Goal: Navigation & Orientation: Find specific page/section

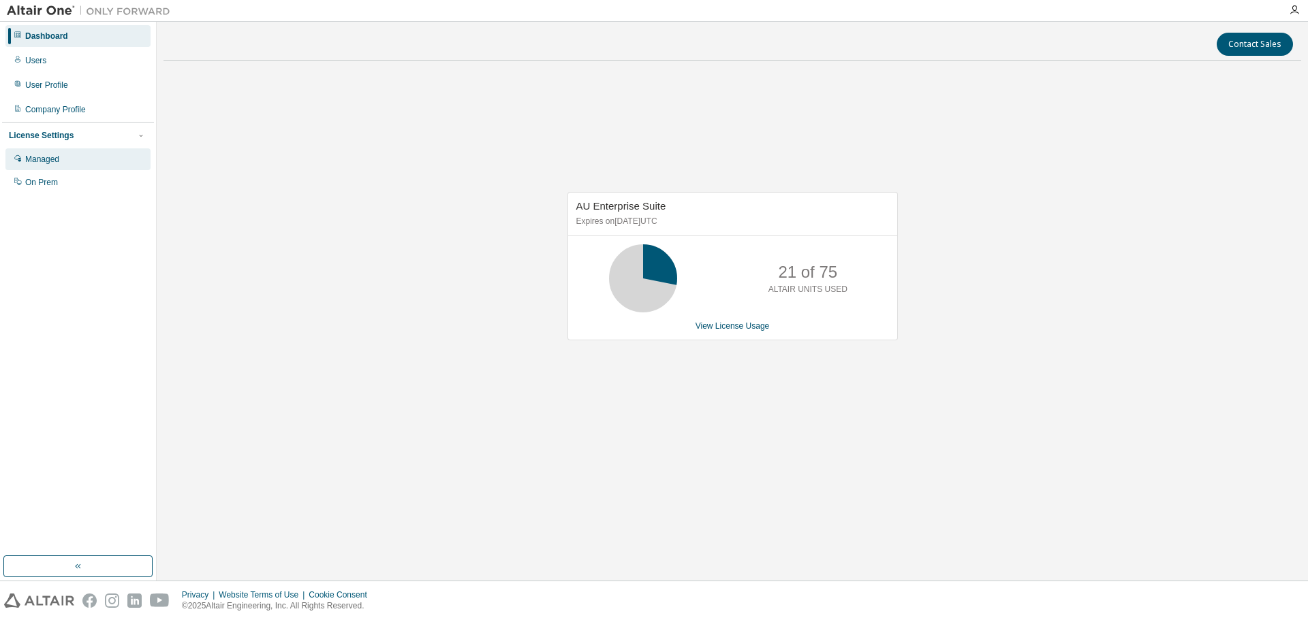
click at [50, 165] on div "Managed" at bounding box center [77, 159] width 145 height 22
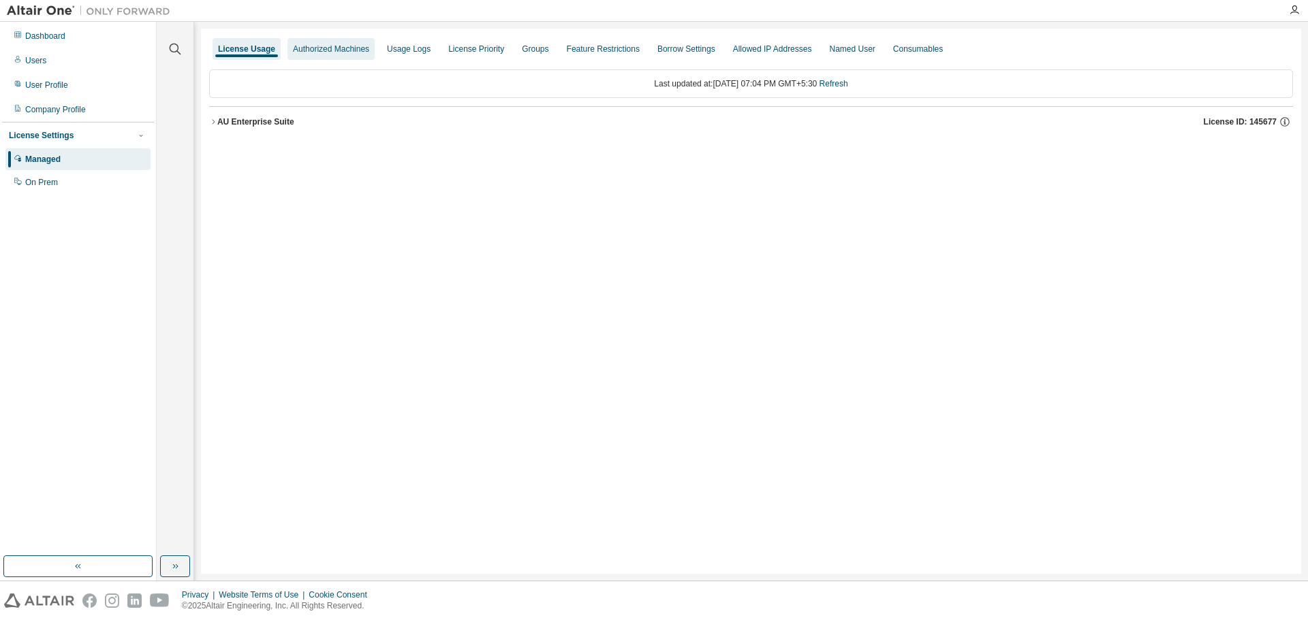
click at [326, 54] on div "Authorized Machines" at bounding box center [330, 49] width 87 height 22
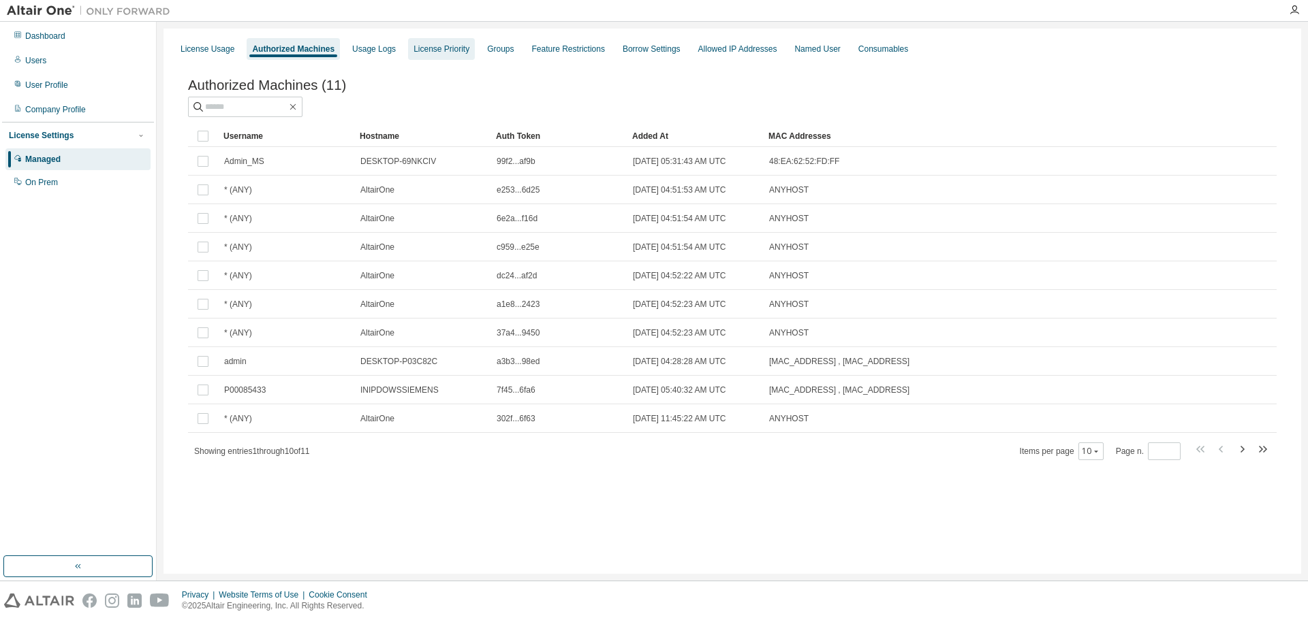
click at [424, 48] on div "License Priority" at bounding box center [441, 49] width 56 height 11
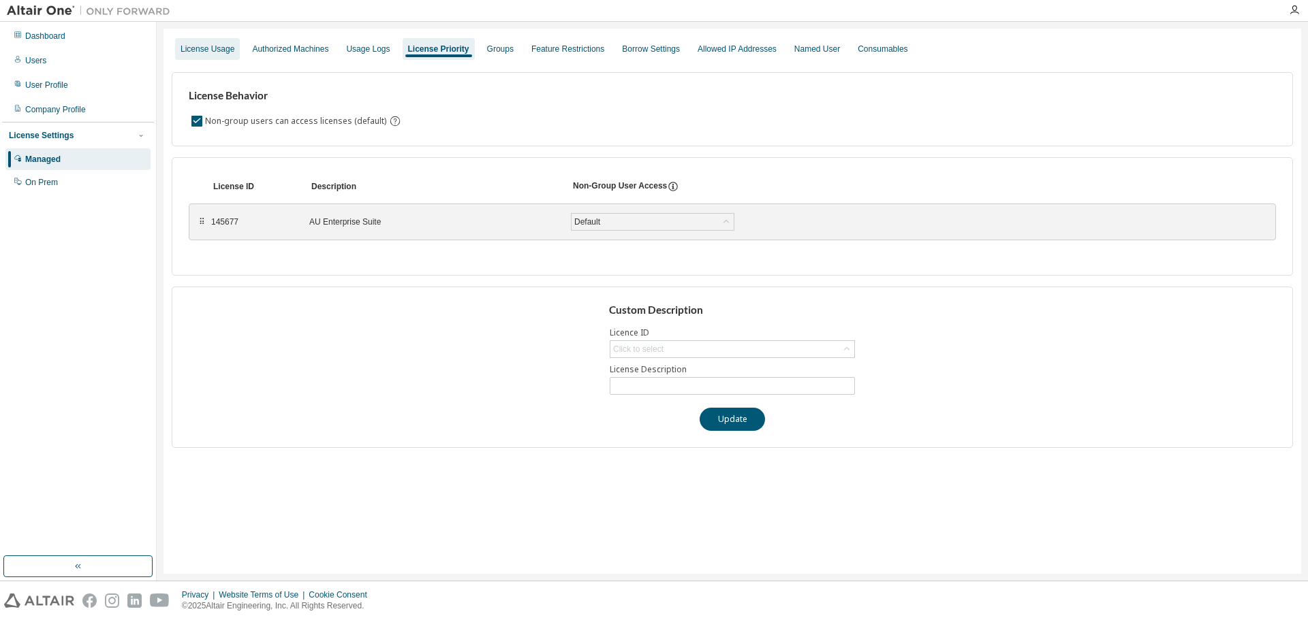
click at [192, 47] on div "License Usage" at bounding box center [207, 49] width 54 height 11
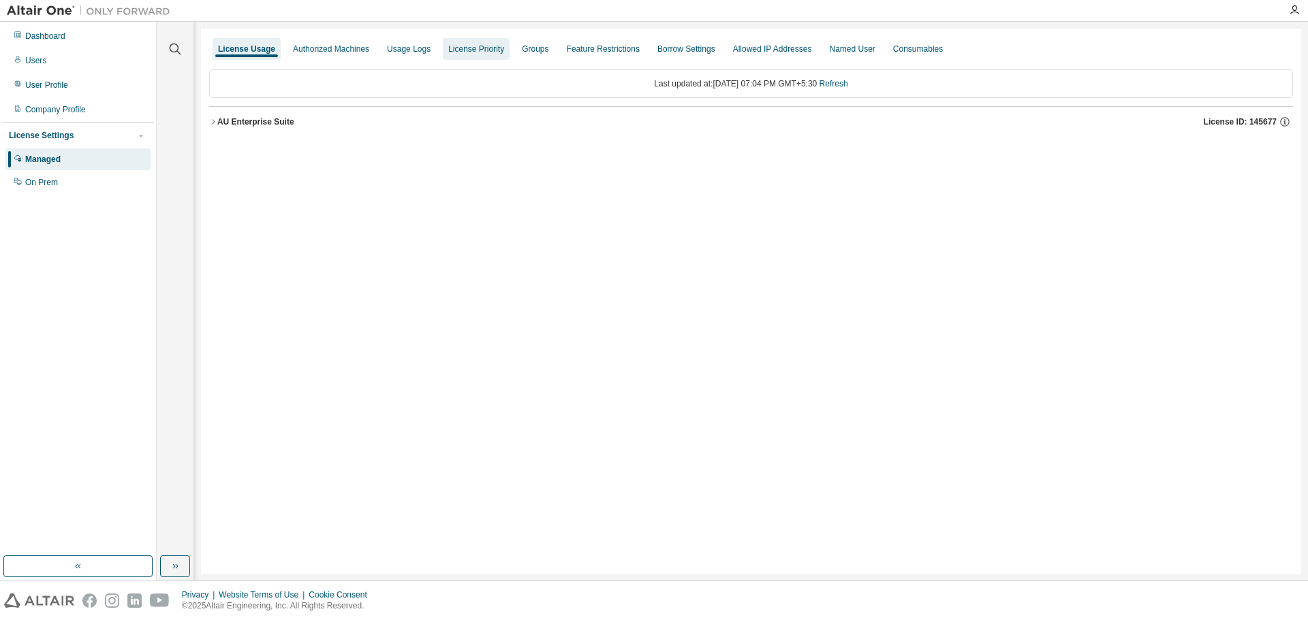
click at [461, 52] on div "License Priority" at bounding box center [476, 49] width 56 height 11
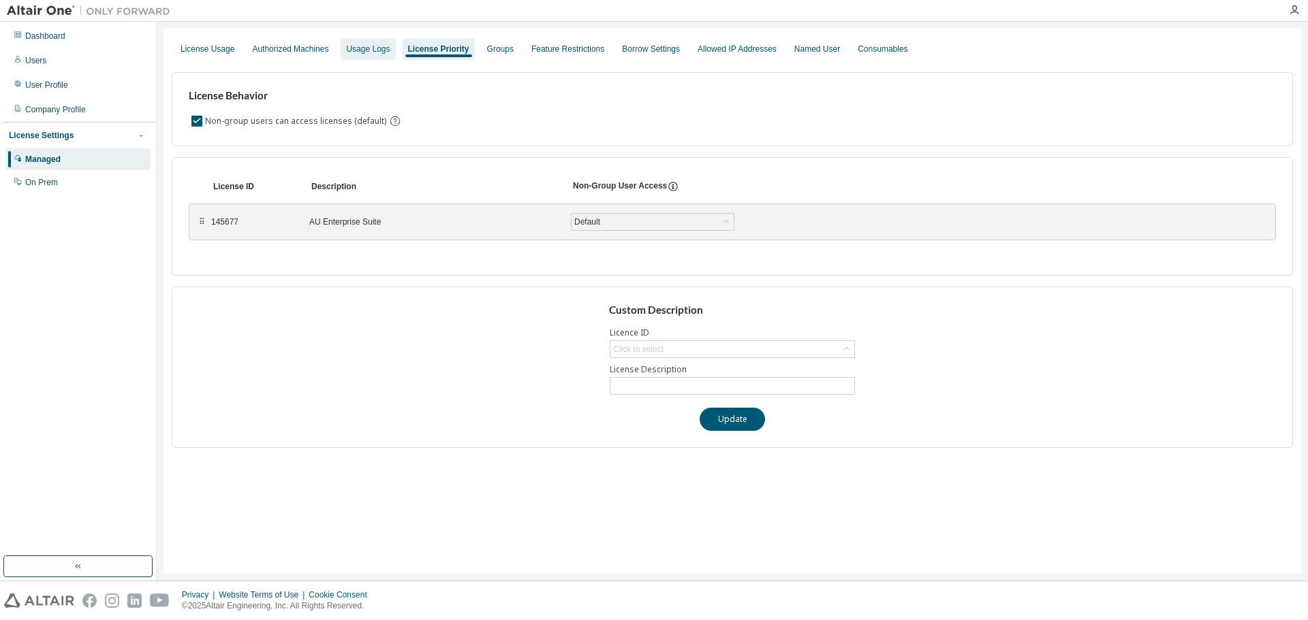
click at [364, 54] on div "Usage Logs" at bounding box center [368, 49] width 44 height 11
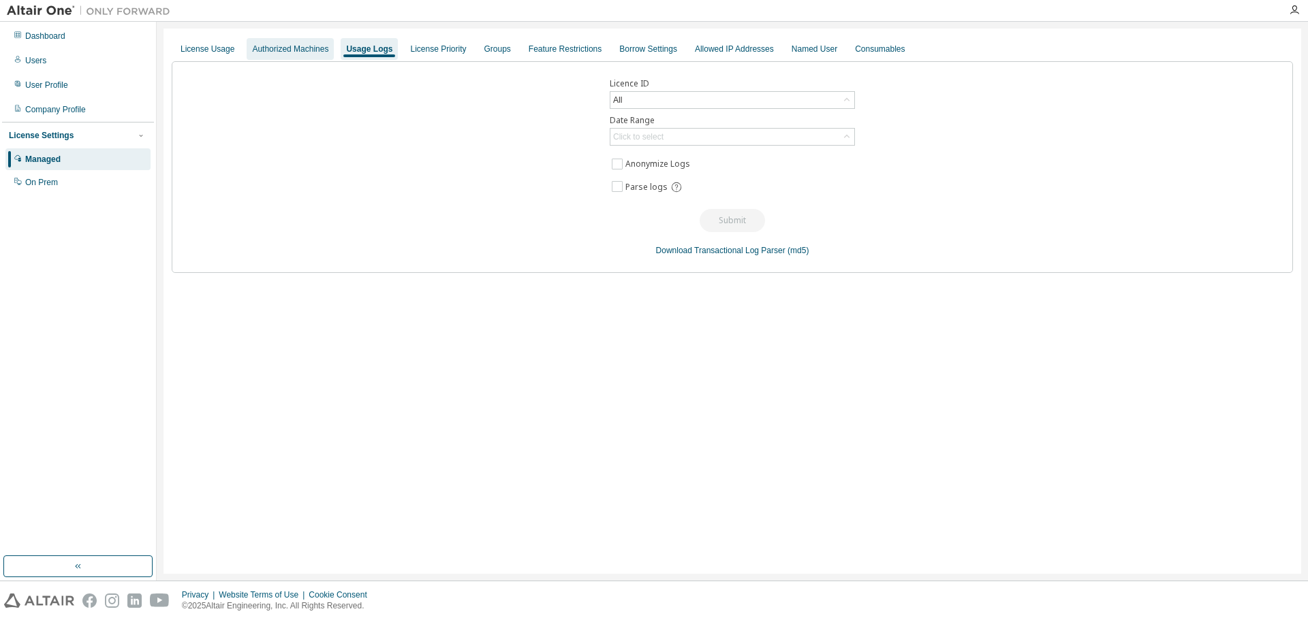
click at [291, 57] on div "Authorized Machines" at bounding box center [290, 49] width 87 height 22
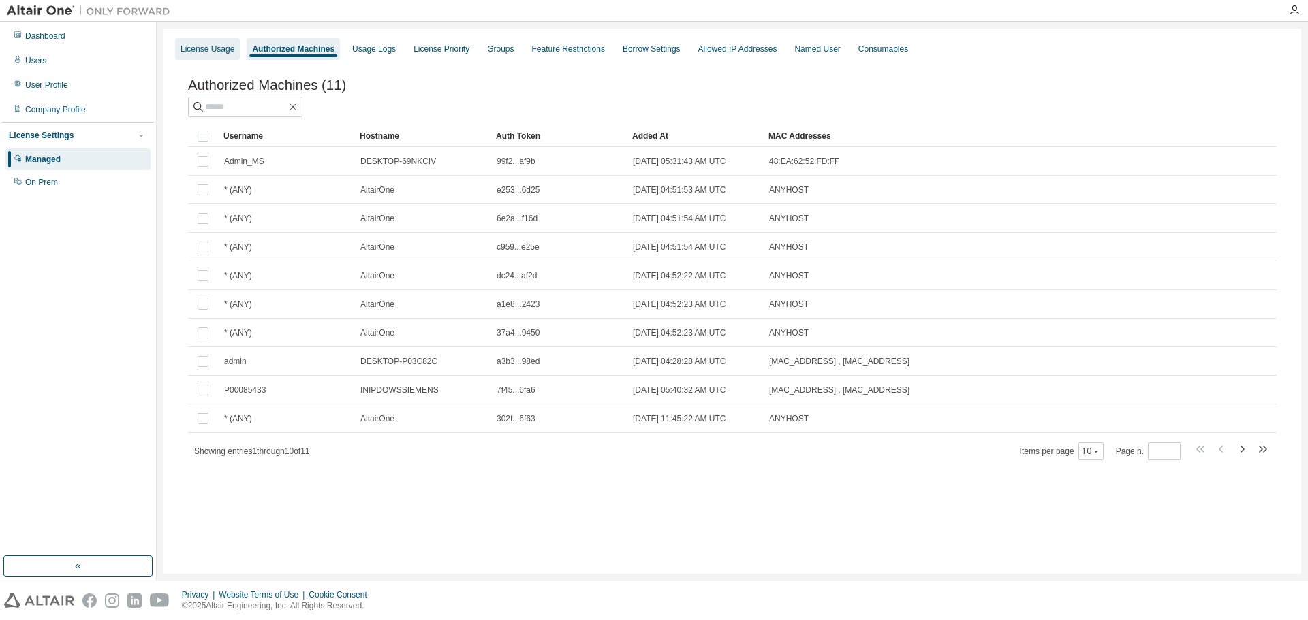
click at [209, 46] on div "License Usage" at bounding box center [207, 49] width 54 height 11
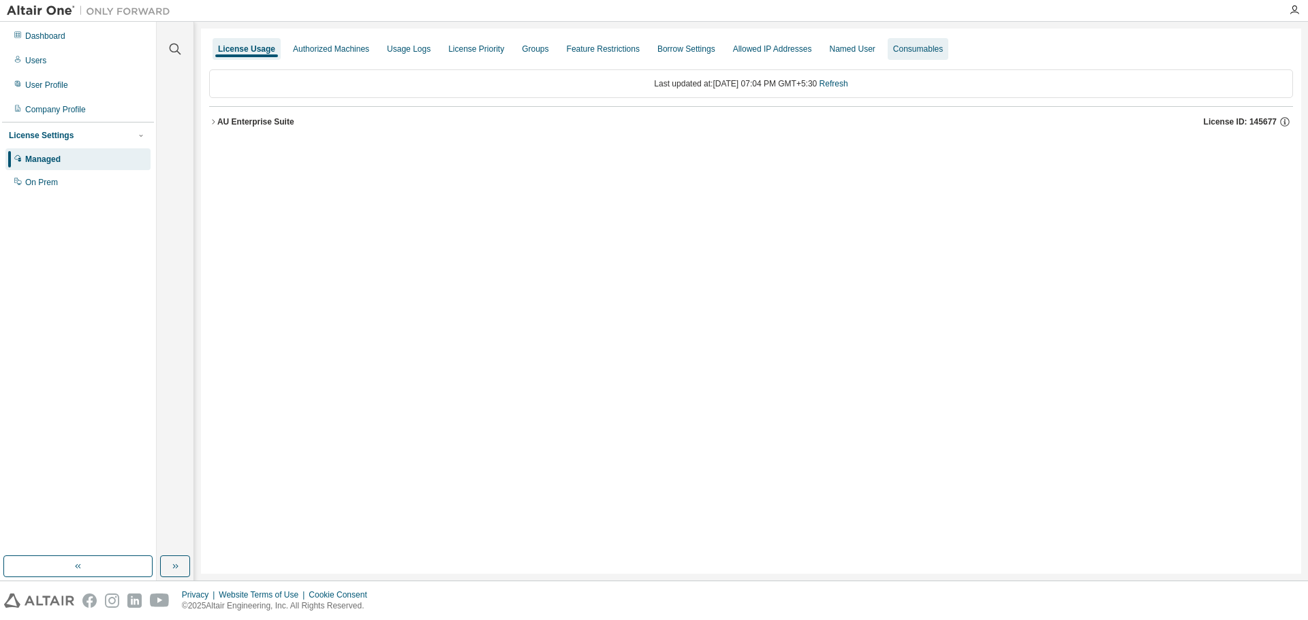
click at [895, 45] on div "Consumables" at bounding box center [918, 49] width 50 height 11
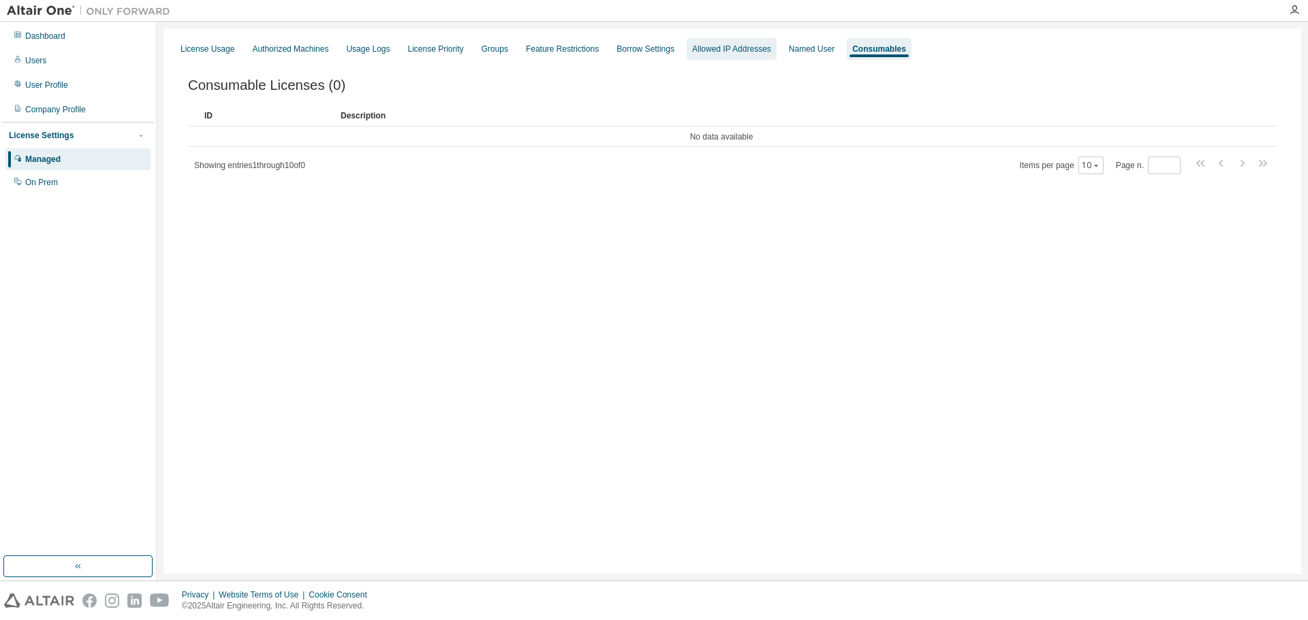
click at [732, 52] on div "Allowed IP Addresses" at bounding box center [731, 49] width 79 height 11
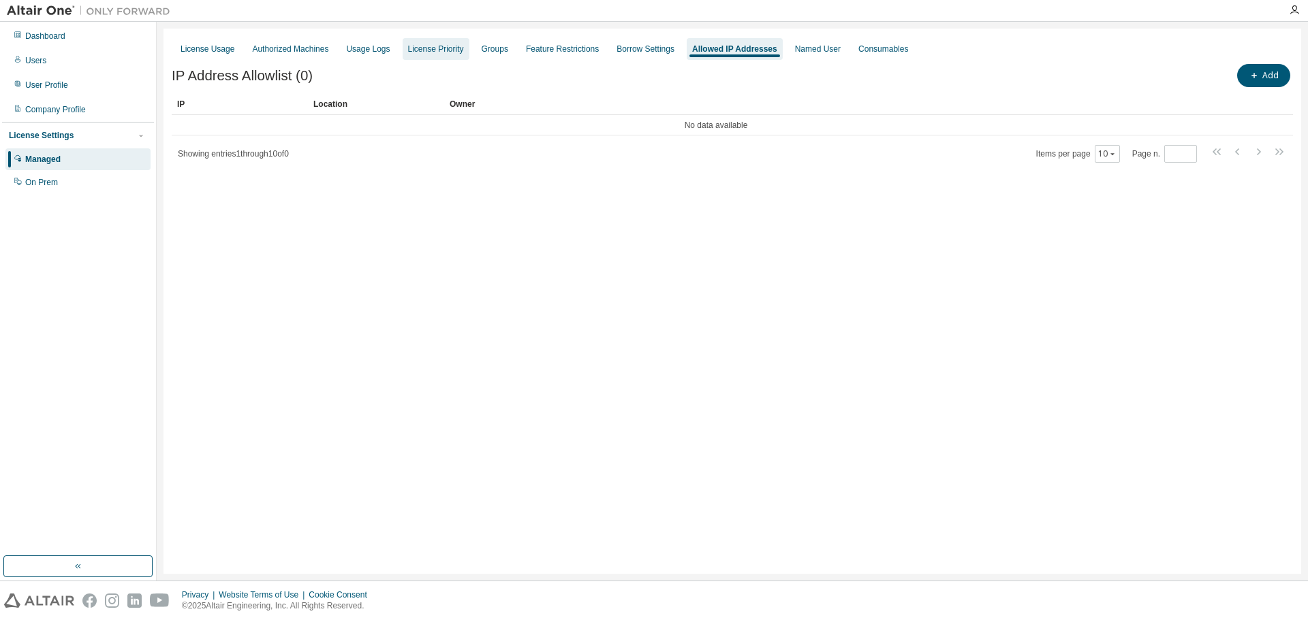
click at [402, 54] on div "License Priority" at bounding box center [435, 49] width 67 height 22
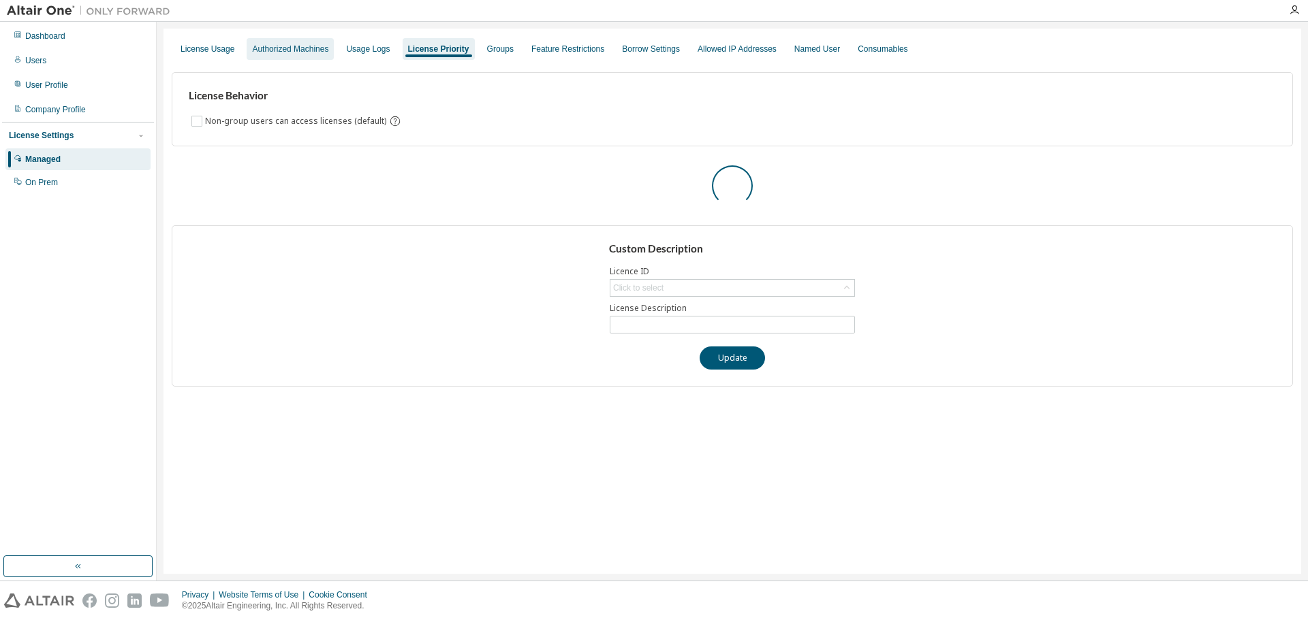
click at [292, 50] on div "Authorized Machines" at bounding box center [290, 49] width 76 height 11
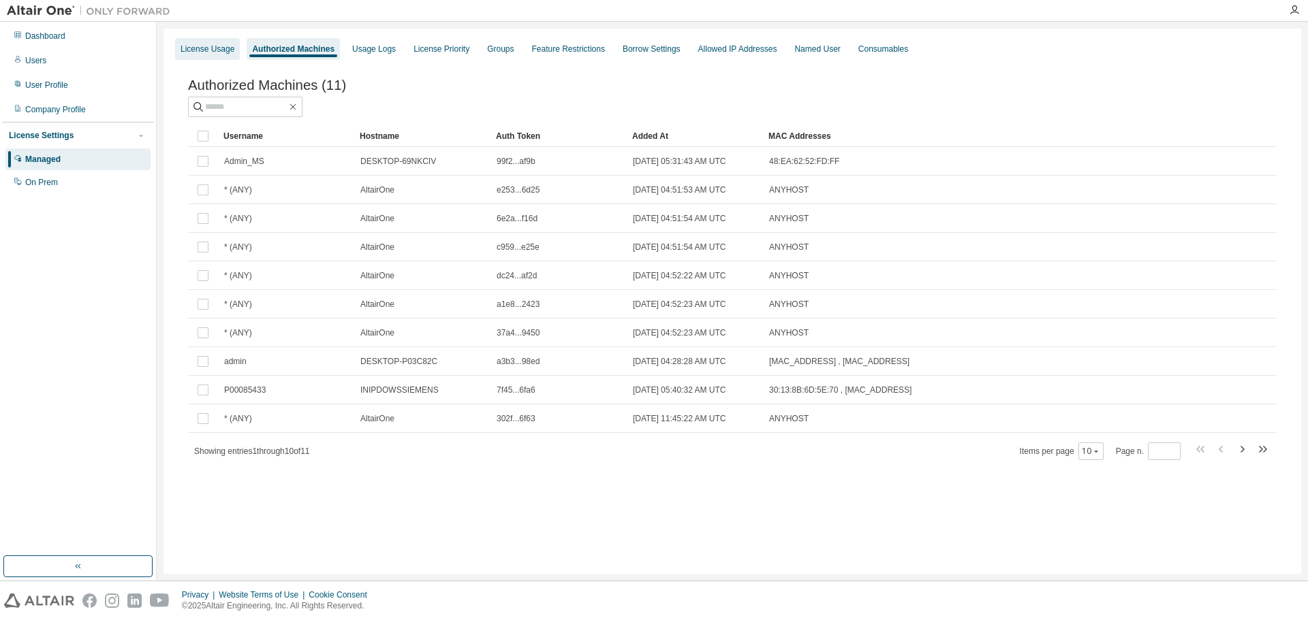
click at [227, 52] on div "License Usage" at bounding box center [207, 49] width 54 height 11
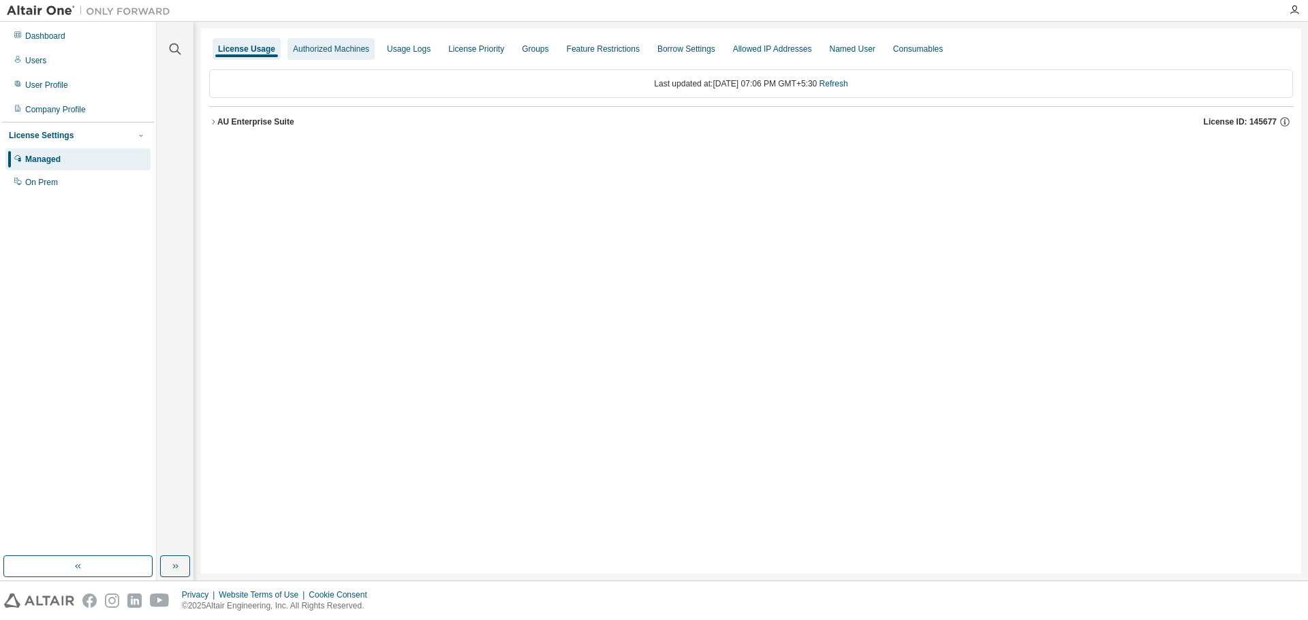
click at [343, 55] on div "Authorized Machines" at bounding box center [330, 49] width 87 height 22
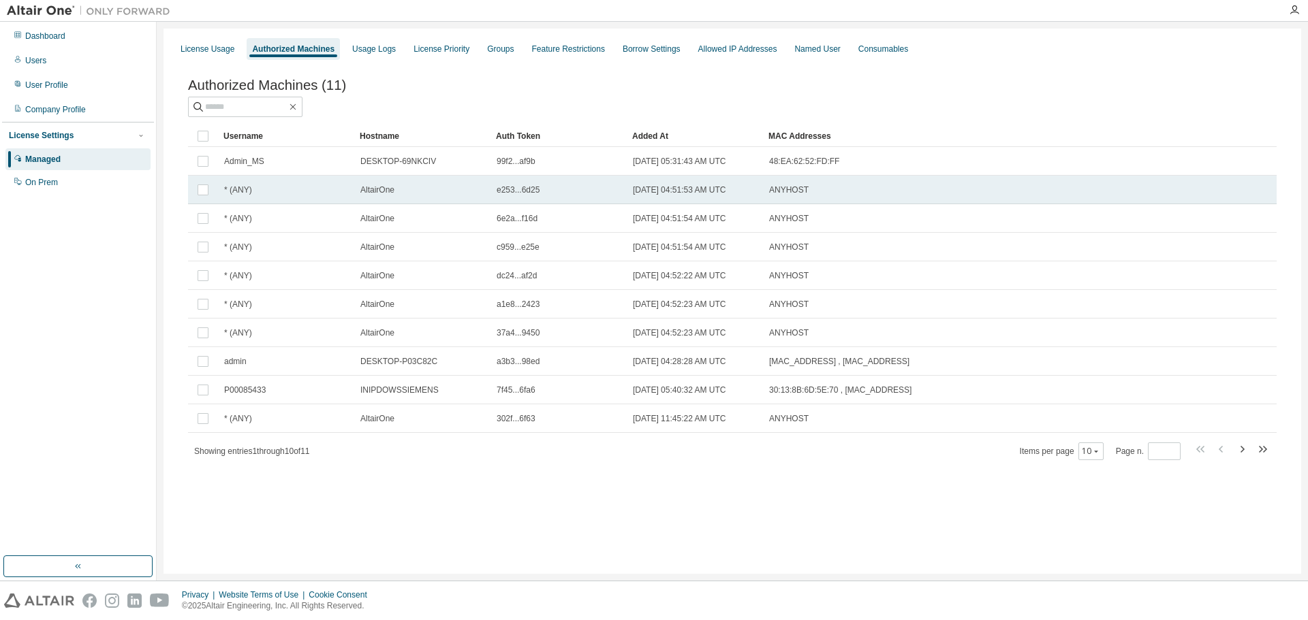
click at [234, 195] on span "* (ANY)" at bounding box center [238, 190] width 28 height 11
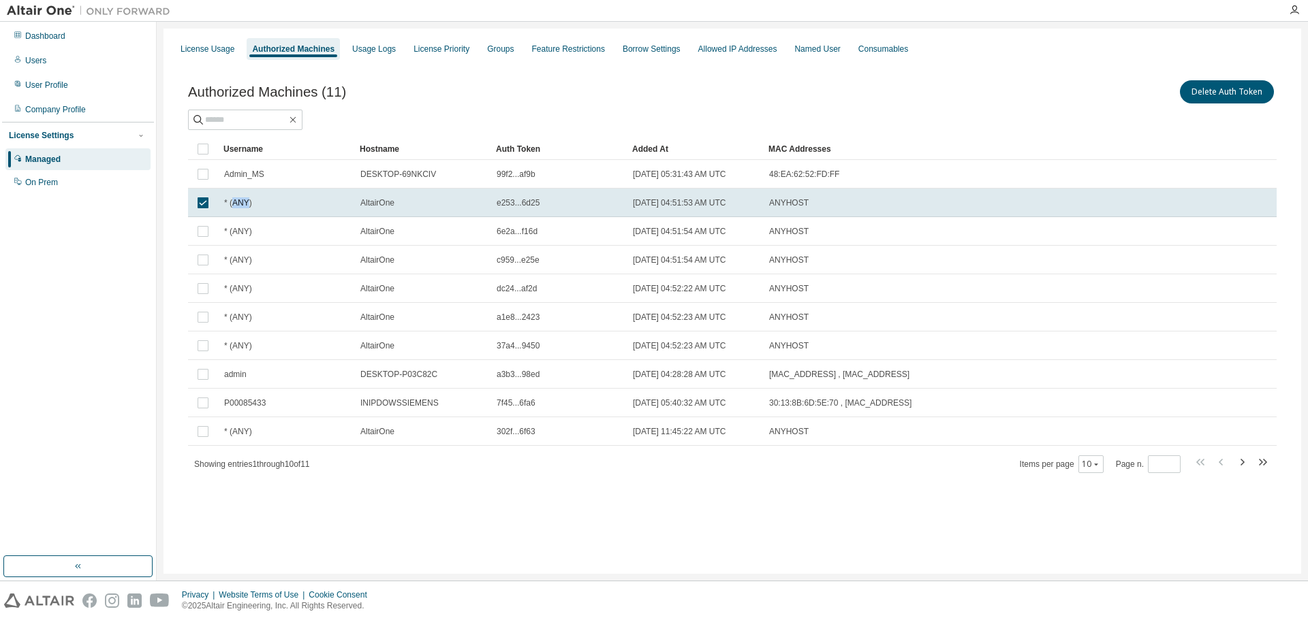
click at [234, 196] on td "* (ANY)" at bounding box center [286, 203] width 136 height 29
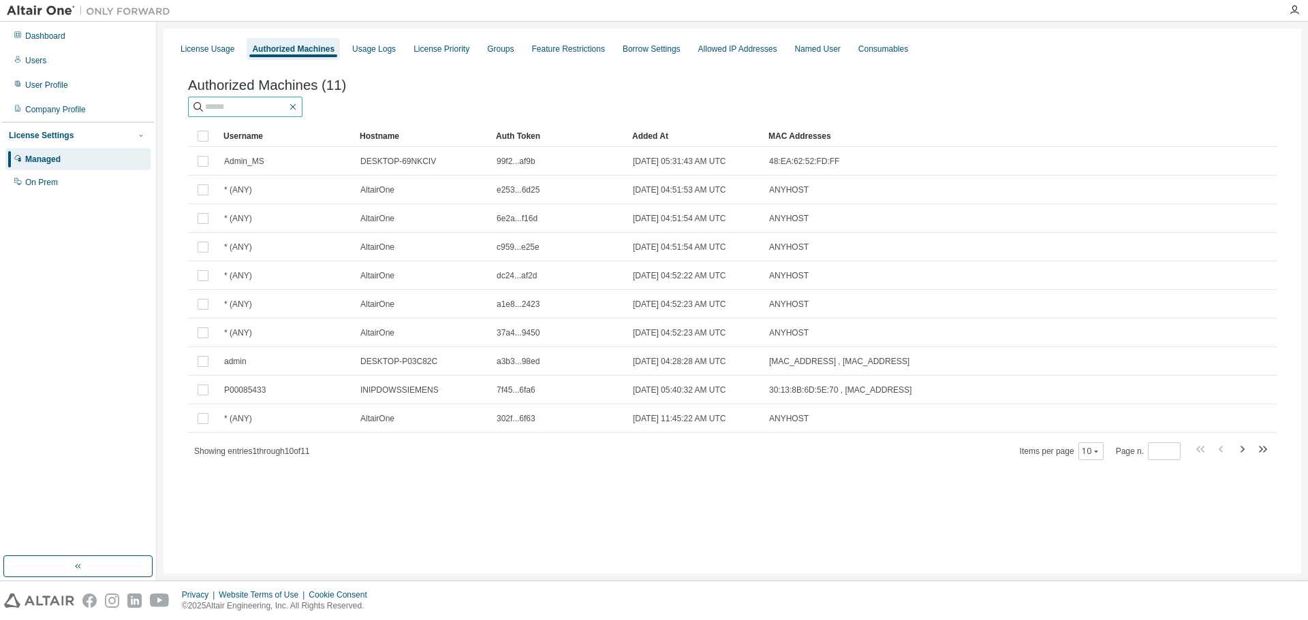
click at [298, 106] on icon "button" at bounding box center [292, 106] width 11 height 11
drag, startPoint x: 215, startPoint y: 456, endPoint x: 300, endPoint y: 456, distance: 85.1
click at [300, 456] on span "Showing entries 1 through 10 of 11" at bounding box center [252, 452] width 116 height 10
click at [1247, 451] on icon "button" at bounding box center [1241, 449] width 16 height 16
type input "*"
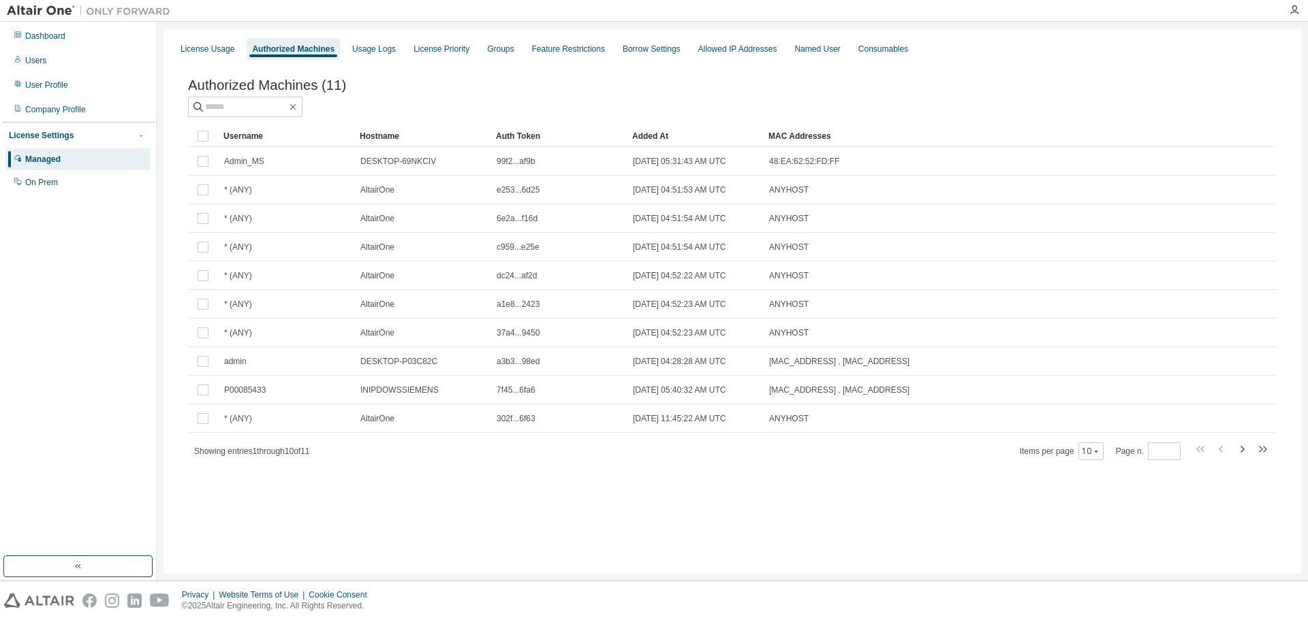
click at [1269, 451] on icon "button" at bounding box center [1262, 449] width 16 height 16
type input "*"
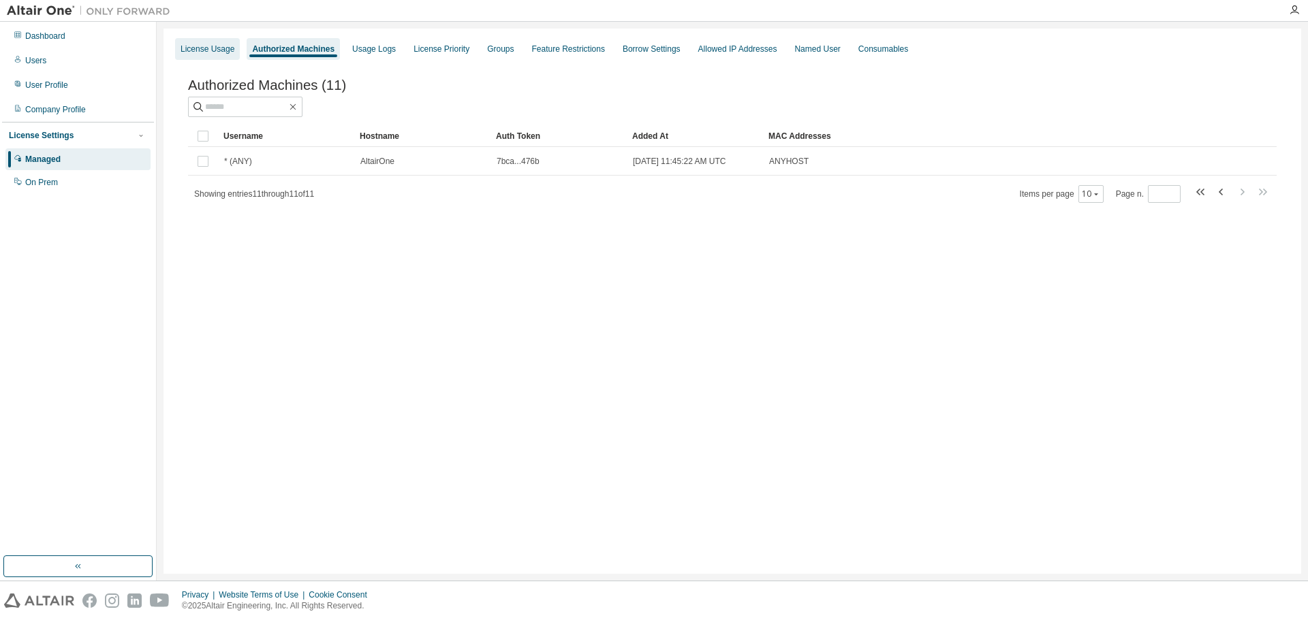
click at [204, 52] on div "License Usage" at bounding box center [207, 49] width 54 height 11
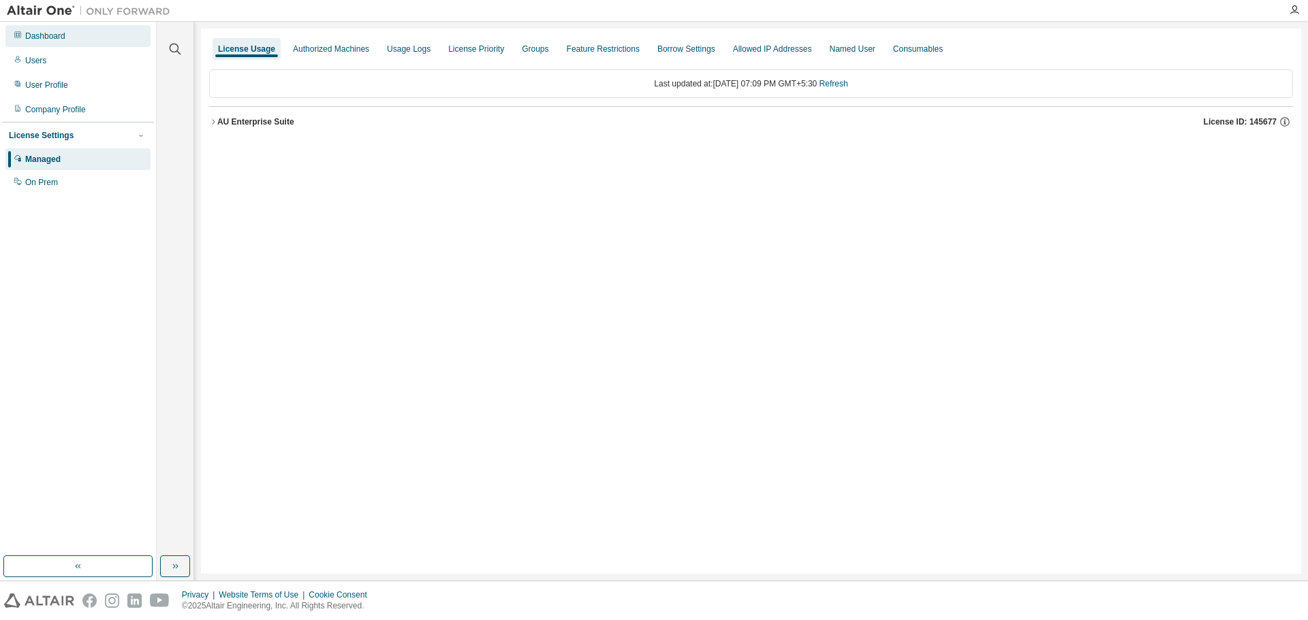
click at [42, 37] on div "Dashboard" at bounding box center [45, 36] width 40 height 11
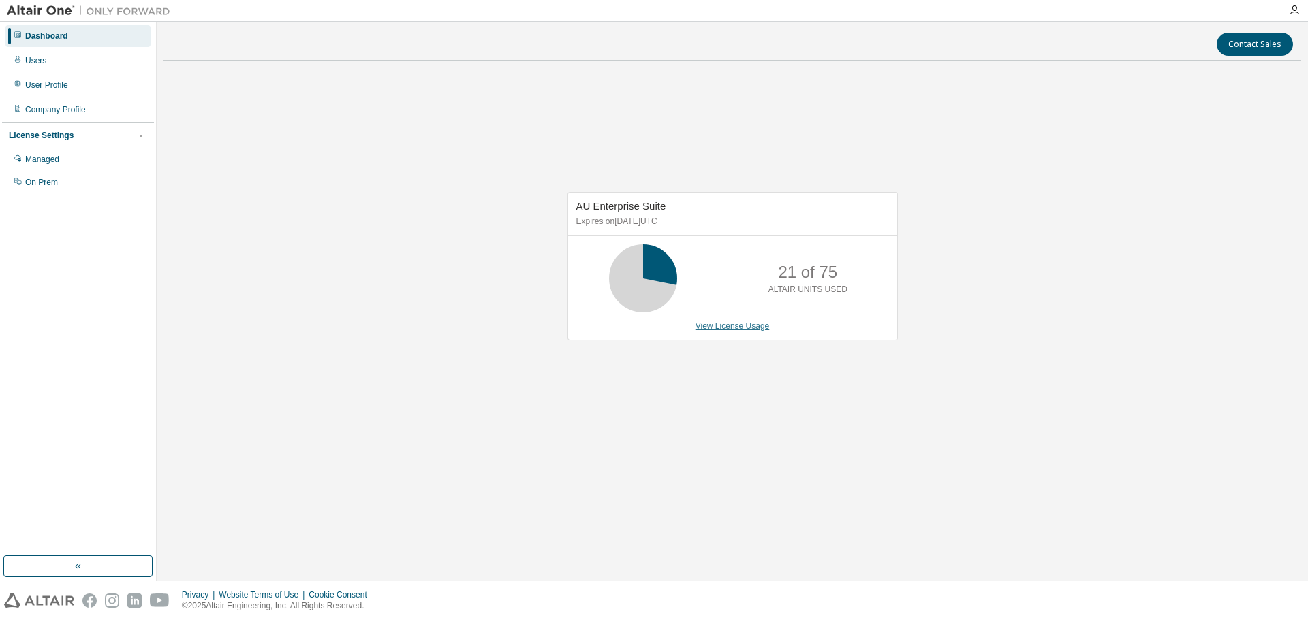
click at [709, 328] on link "View License Usage" at bounding box center [732, 326] width 74 height 10
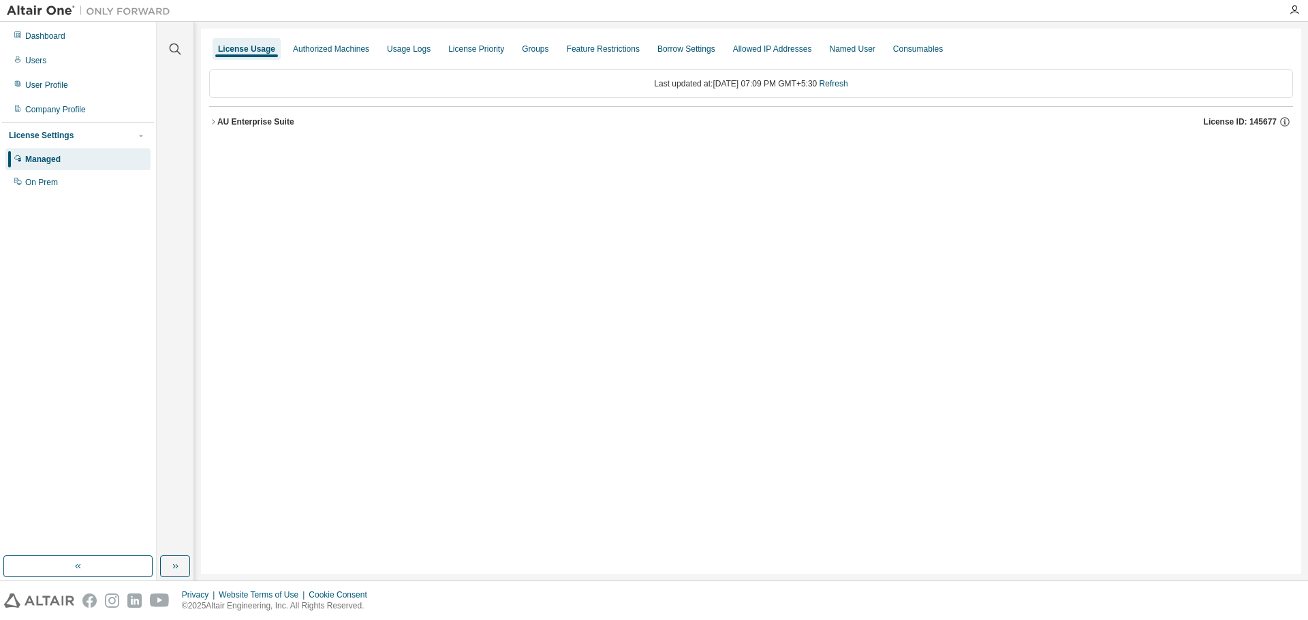
click at [701, 86] on div "Last updated at: Fri 2025-08-29 07:09 PM GMT+5:30 Refresh" at bounding box center [751, 83] width 1084 height 29
click at [212, 119] on icon "button" at bounding box center [213, 122] width 8 height 8
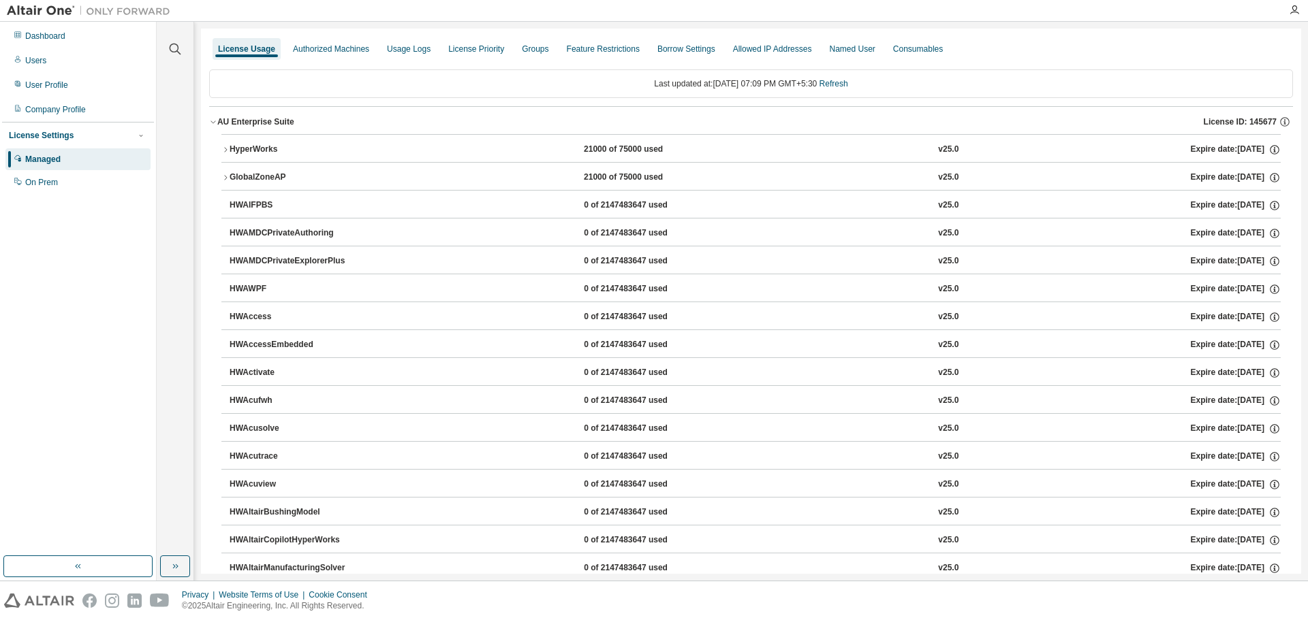
click at [223, 180] on icon "button" at bounding box center [225, 178] width 8 height 8
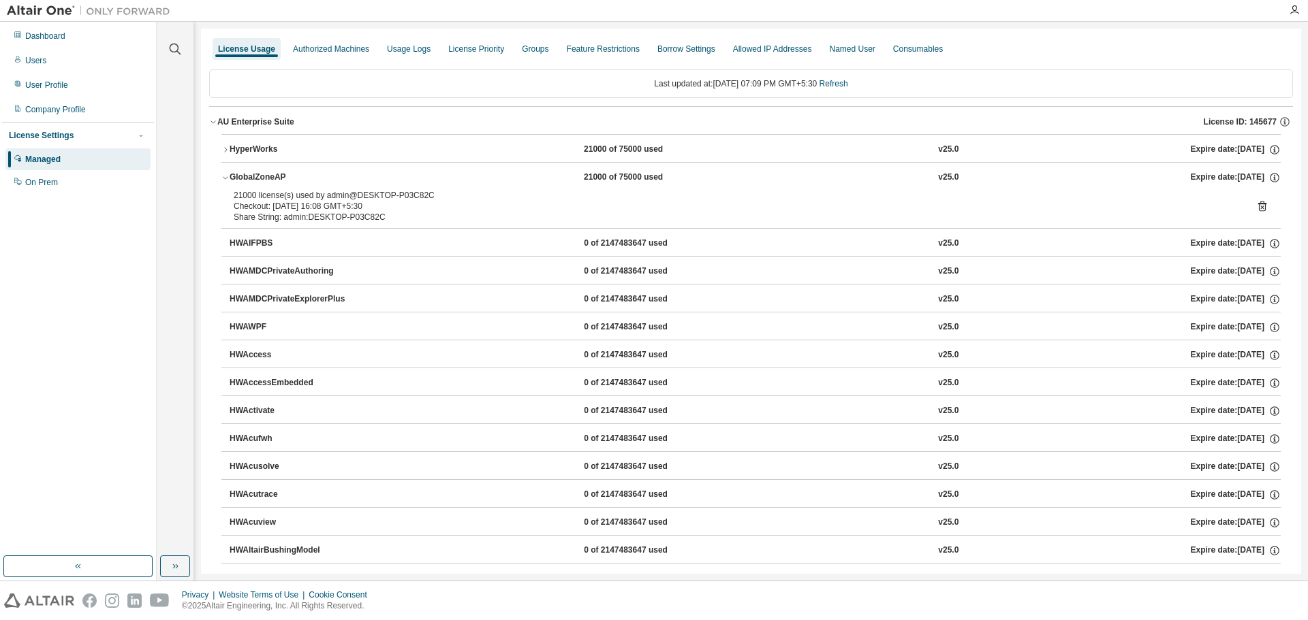
click at [228, 155] on button "HyperWorks 21000 of 75000 used v25.0 Expire date: 2026-03-27" at bounding box center [750, 150] width 1059 height 30
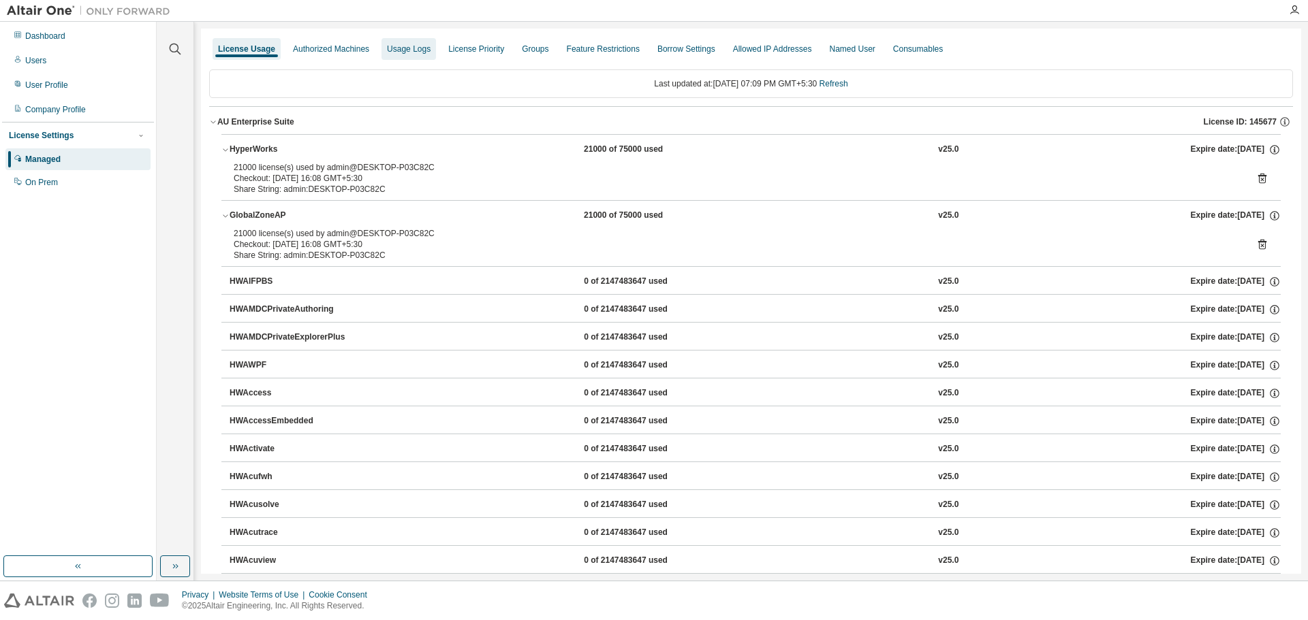
click at [401, 46] on div "Usage Logs" at bounding box center [409, 49] width 44 height 11
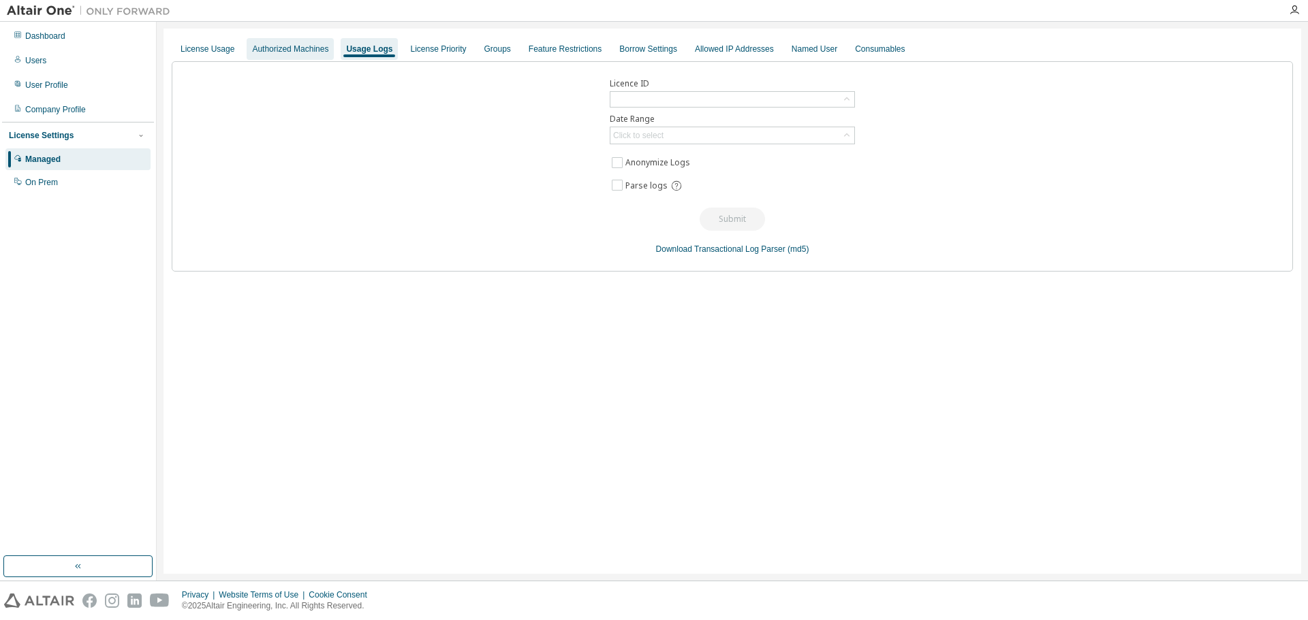
click at [292, 51] on div "Authorized Machines" at bounding box center [290, 49] width 76 height 11
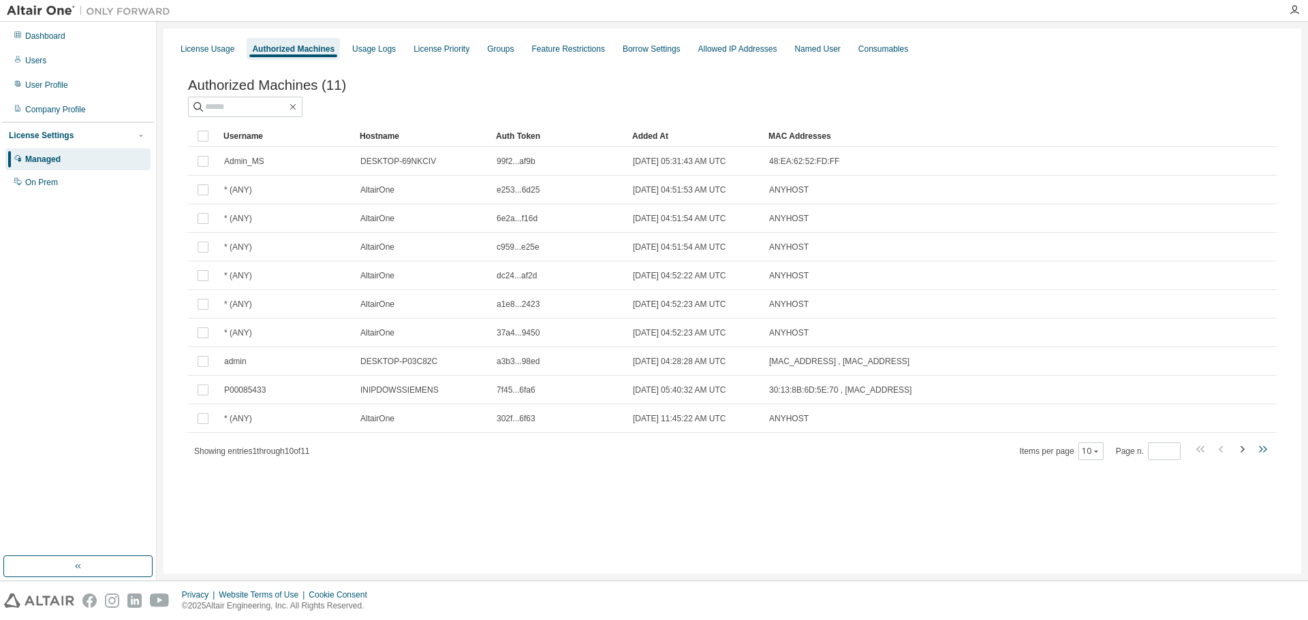
click at [1262, 454] on icon "button" at bounding box center [1262, 449] width 16 height 16
type input "*"
